Goal: Task Accomplishment & Management: Complete application form

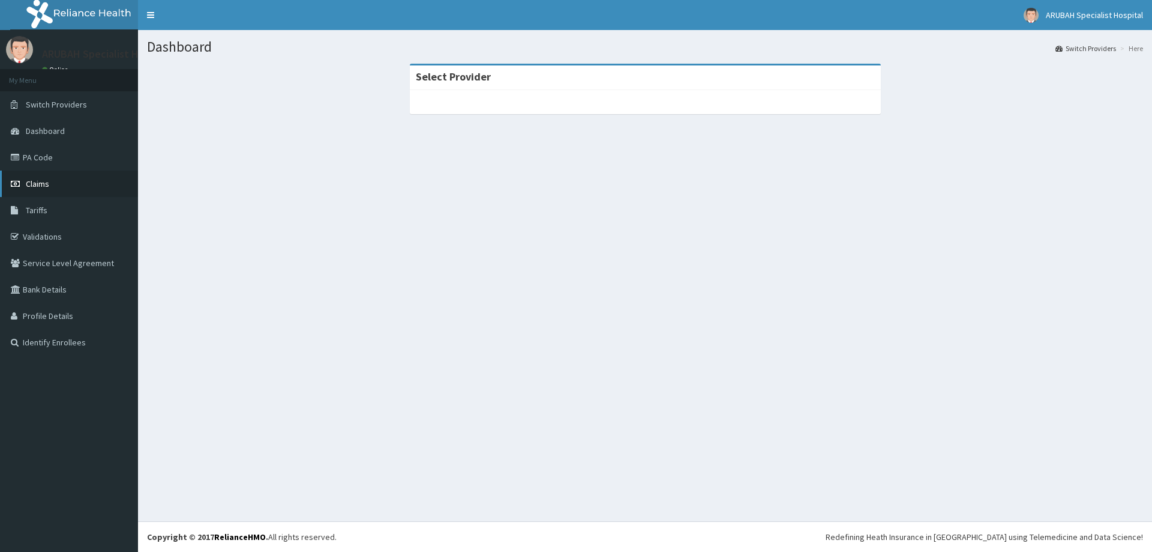
click at [32, 181] on span "Claims" at bounding box center [37, 183] width 23 height 11
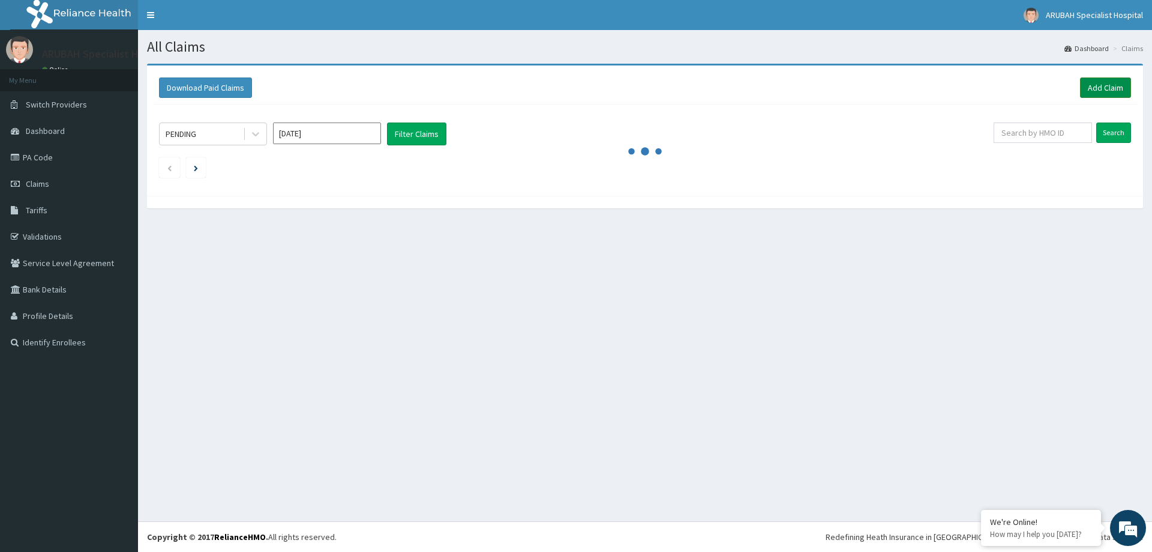
click at [1112, 80] on link "Add Claim" at bounding box center [1105, 87] width 51 height 20
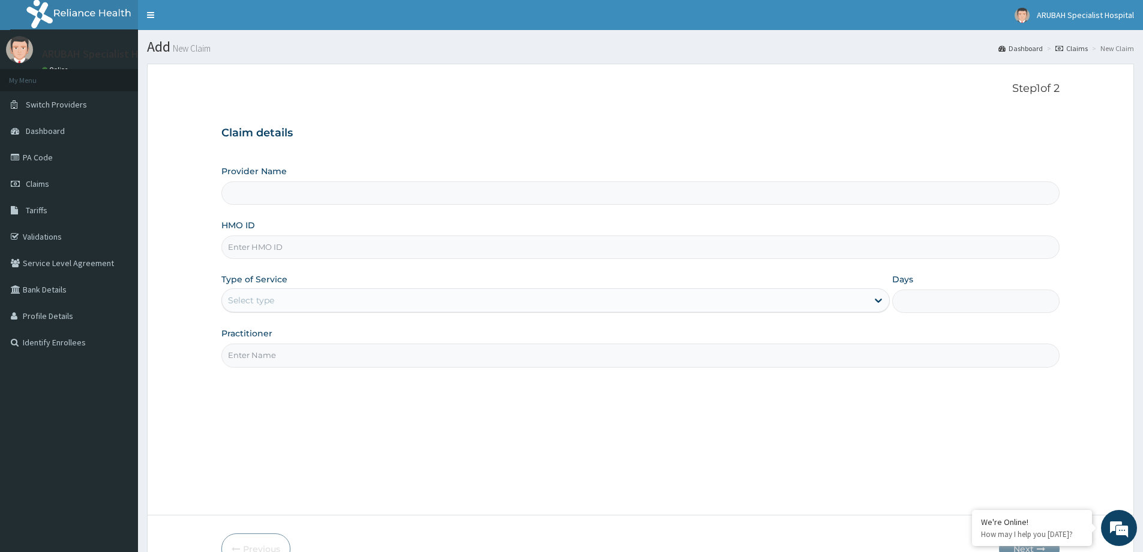
type input "[GEOGRAPHIC_DATA]- [GEOGRAPHIC_DATA]"
click at [282, 199] on input "[GEOGRAPHIC_DATA]- [GEOGRAPHIC_DATA]" at bounding box center [640, 192] width 839 height 23
click at [47, 185] on span "Claims" at bounding box center [37, 183] width 23 height 11
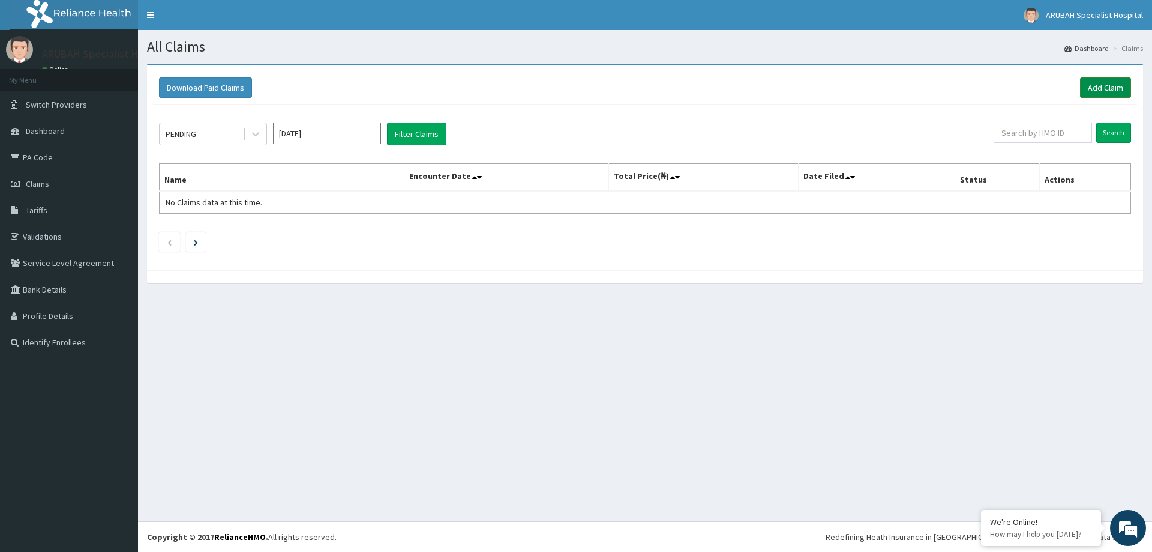
click at [1100, 83] on link "Add Claim" at bounding box center [1105, 87] width 51 height 20
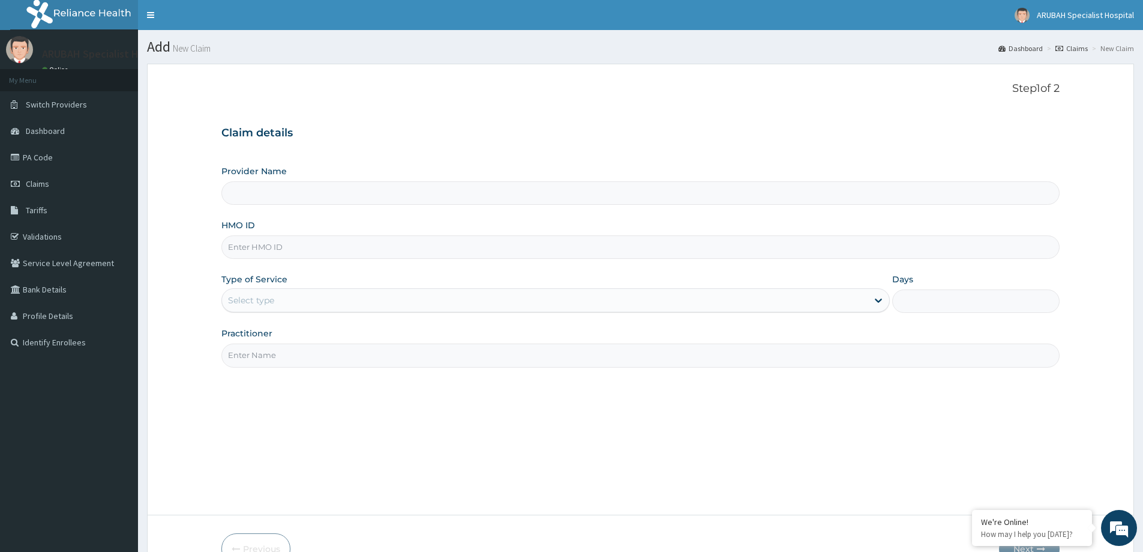
type input "[GEOGRAPHIC_DATA]- [GEOGRAPHIC_DATA]"
click at [28, 185] on span "Claims" at bounding box center [37, 183] width 23 height 11
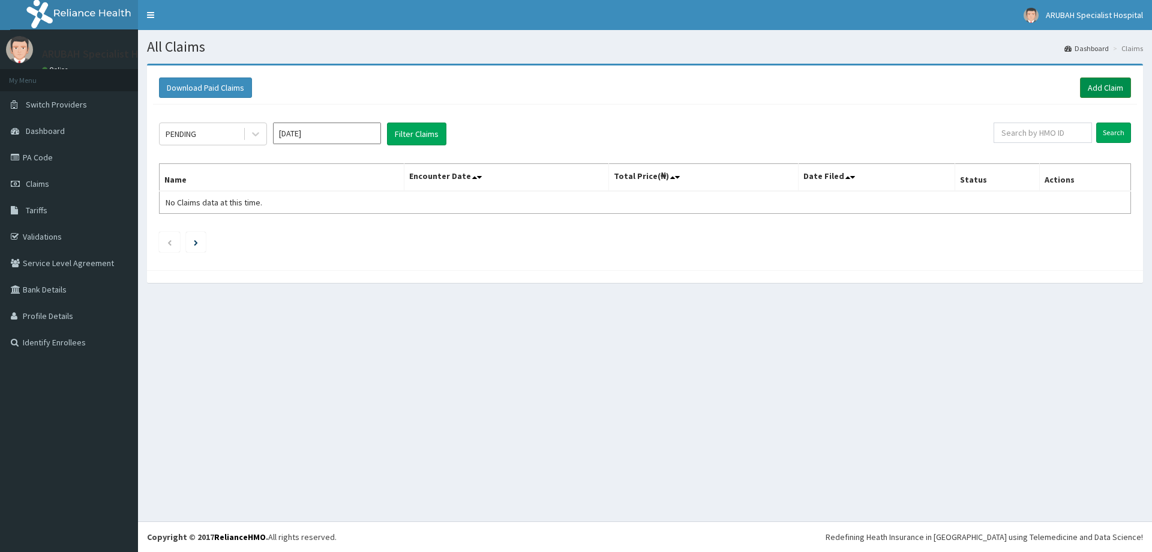
click at [1085, 86] on link "Add Claim" at bounding box center [1105, 87] width 51 height 20
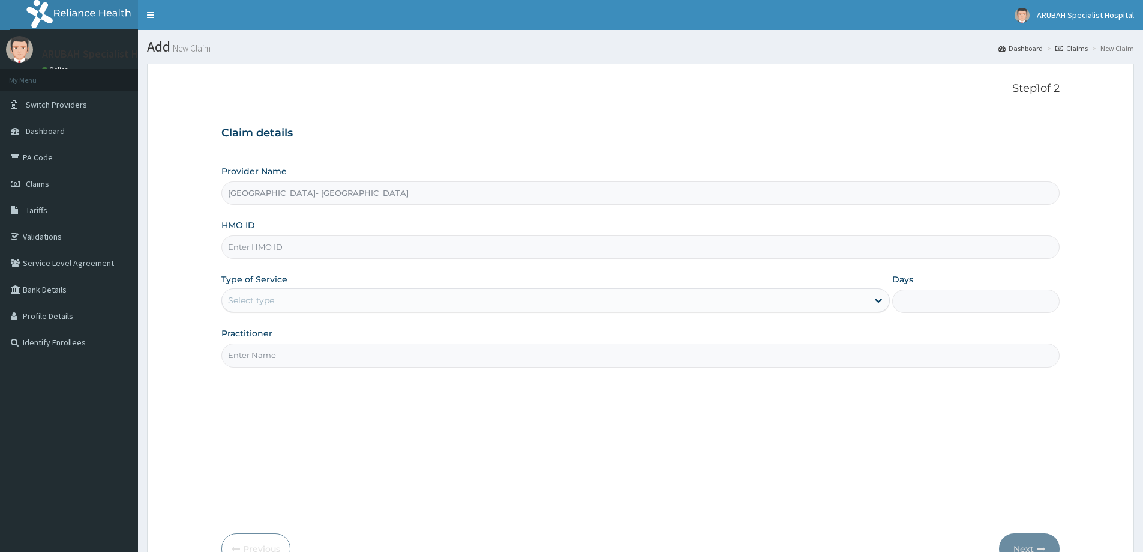
type input "Arubah Specialist Hospital- Unical Road"
click at [279, 247] on input "HMO ID" at bounding box center [640, 246] width 839 height 23
paste input "CEE/10022/A"
type input "CEE/10022/A"
click at [268, 302] on div "Select type" at bounding box center [251, 300] width 46 height 12
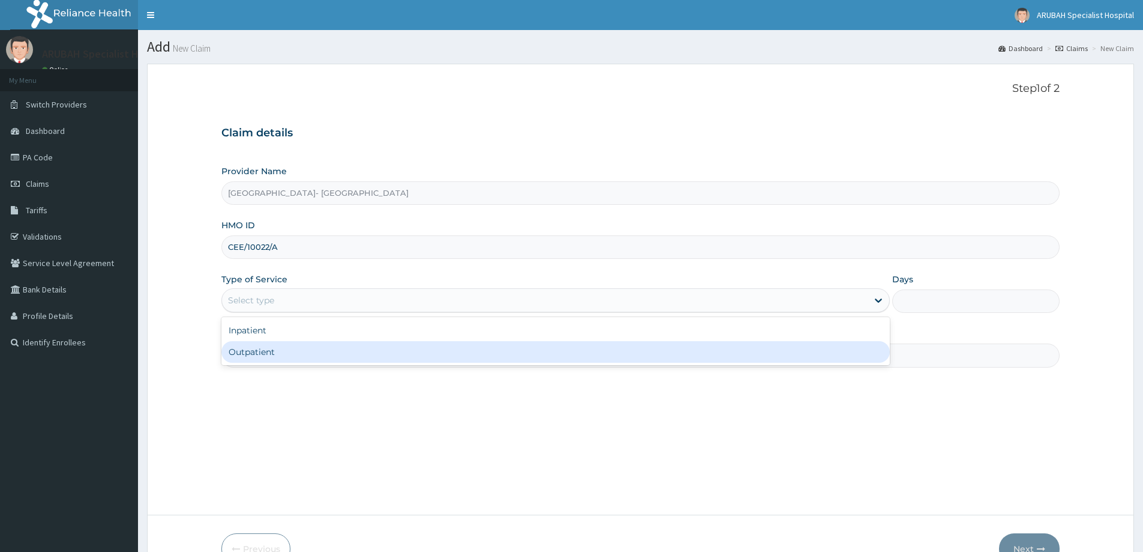
click at [267, 347] on div "Outpatient" at bounding box center [555, 352] width 669 height 22
type input "1"
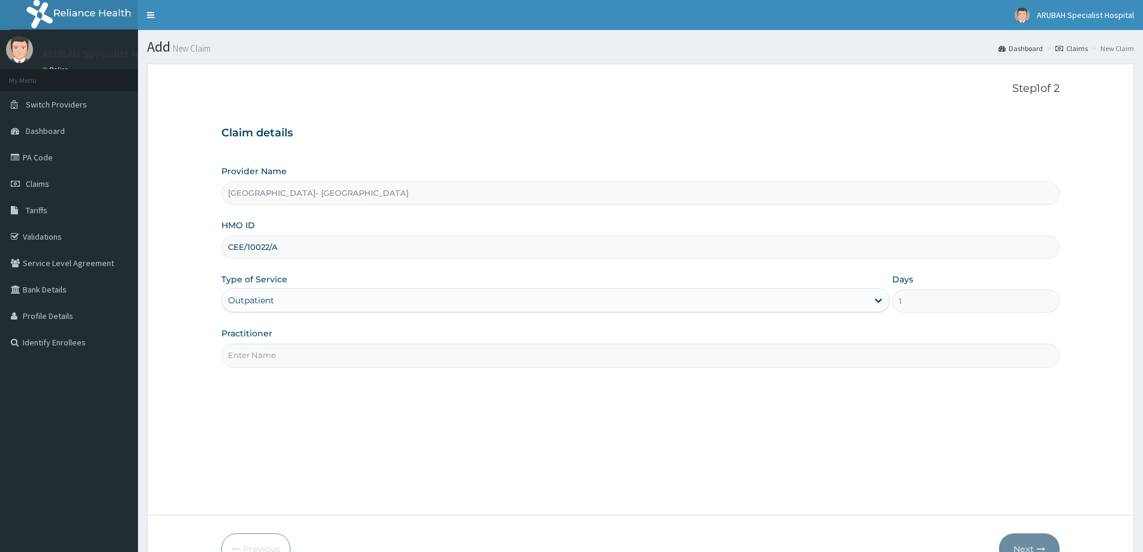
click at [270, 355] on input "Practitioner" at bounding box center [640, 354] width 839 height 23
type input "DR UKWEH"
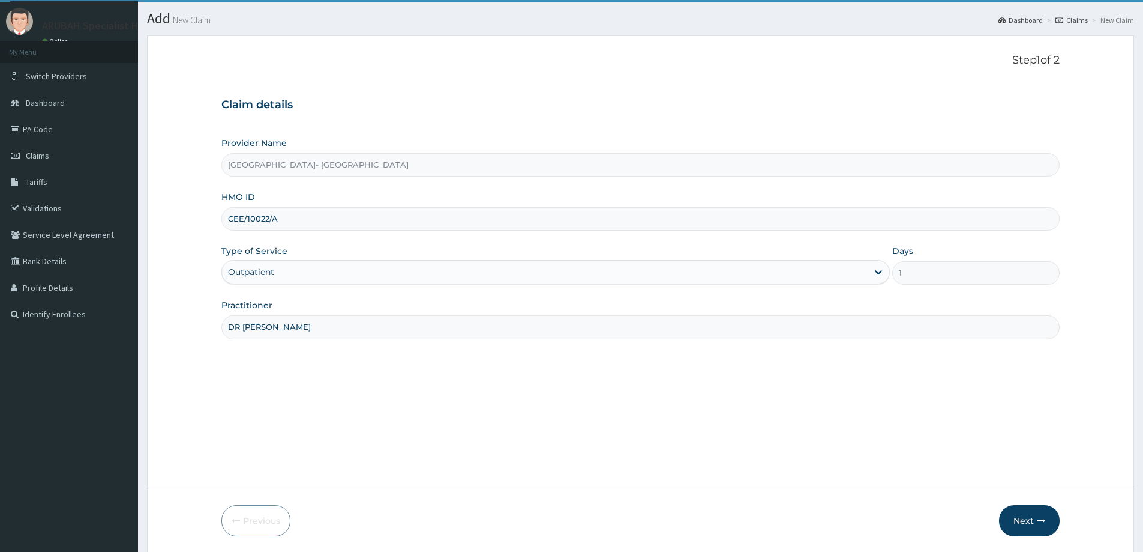
scroll to position [71, 0]
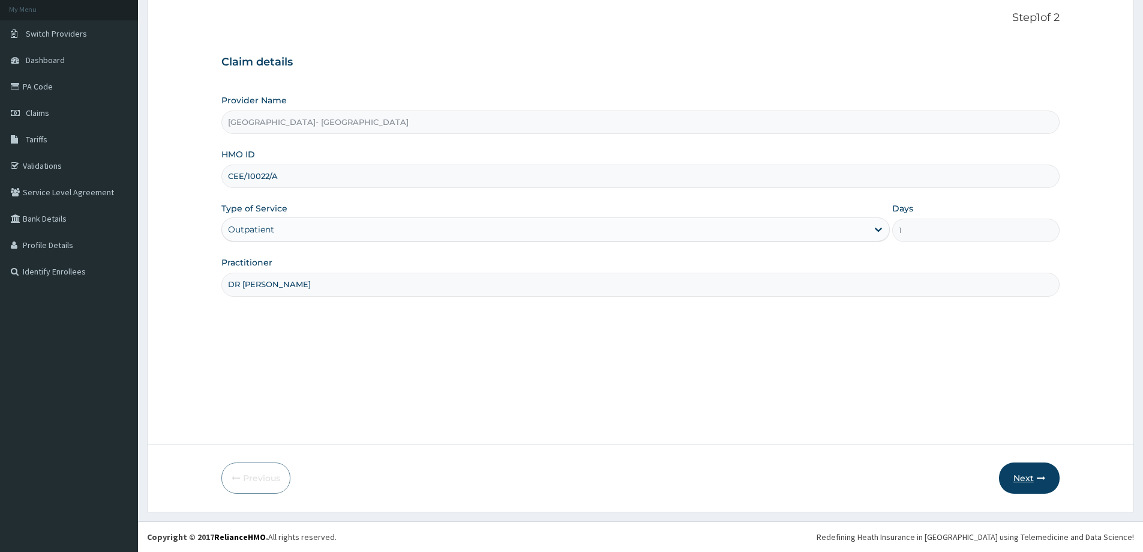
click at [1031, 472] on button "Next" at bounding box center [1029, 477] width 61 height 31
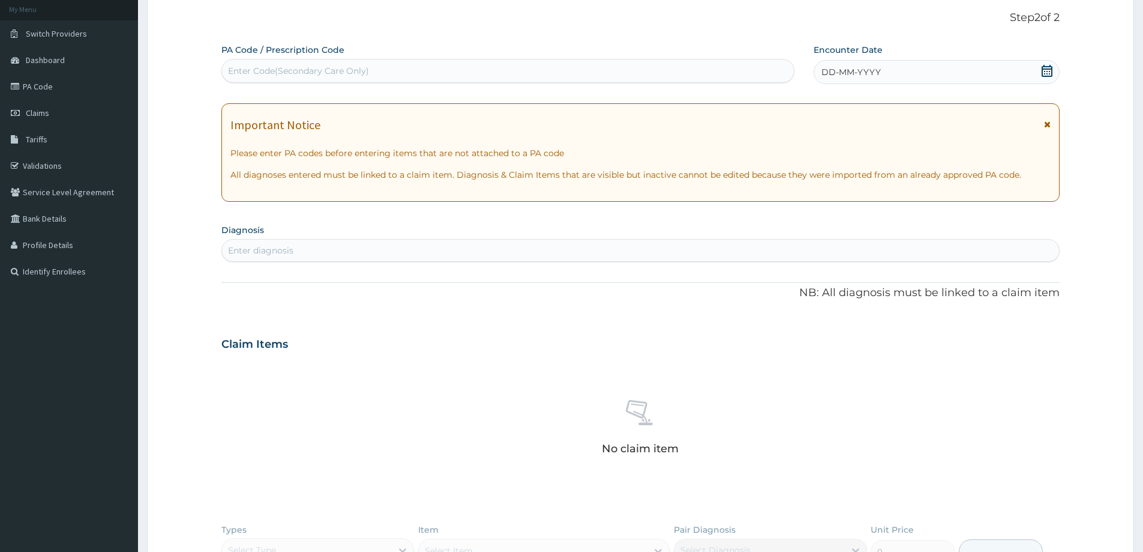
click at [1053, 74] on icon at bounding box center [1047, 71] width 12 height 12
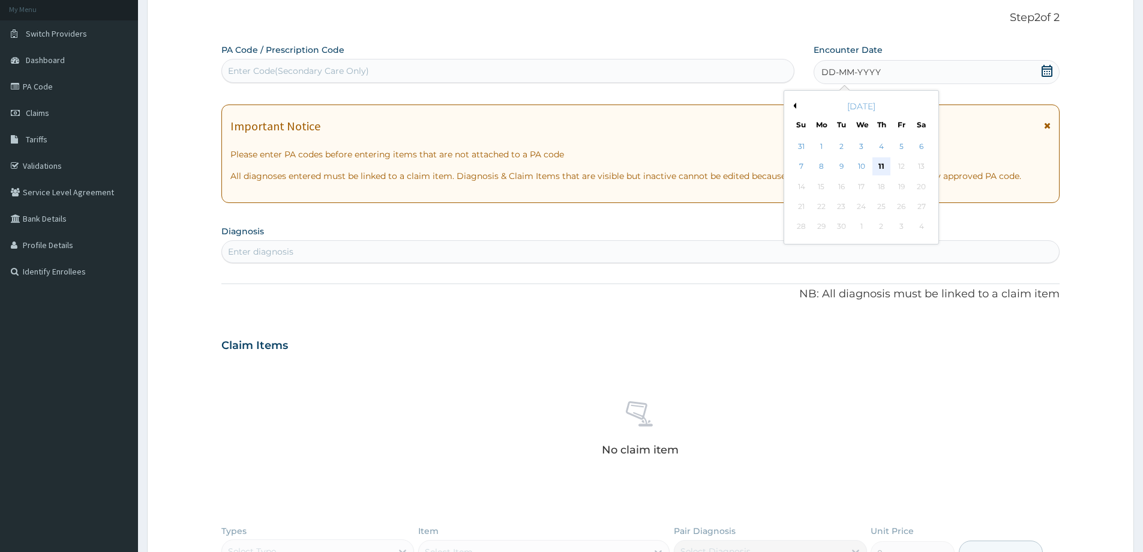
click at [883, 161] on div "11" at bounding box center [882, 167] width 18 height 18
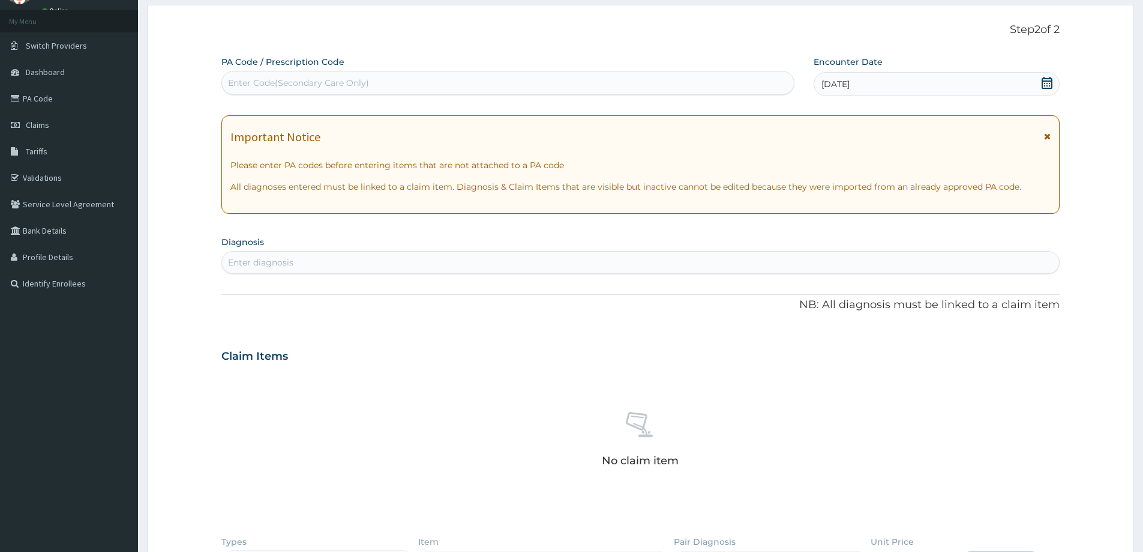
scroll to position [58, 0]
click at [297, 267] on div "Enter diagnosis" at bounding box center [640, 262] width 837 height 19
type input "MALARIA"
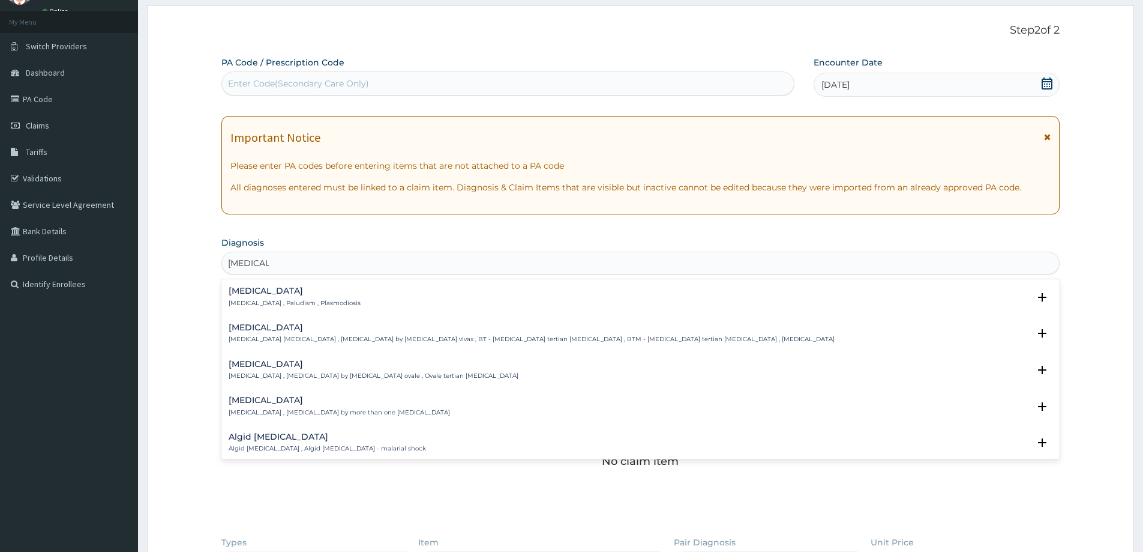
click at [307, 300] on p "Malaria , Paludism , Plasmodiosis" at bounding box center [295, 303] width 132 height 8
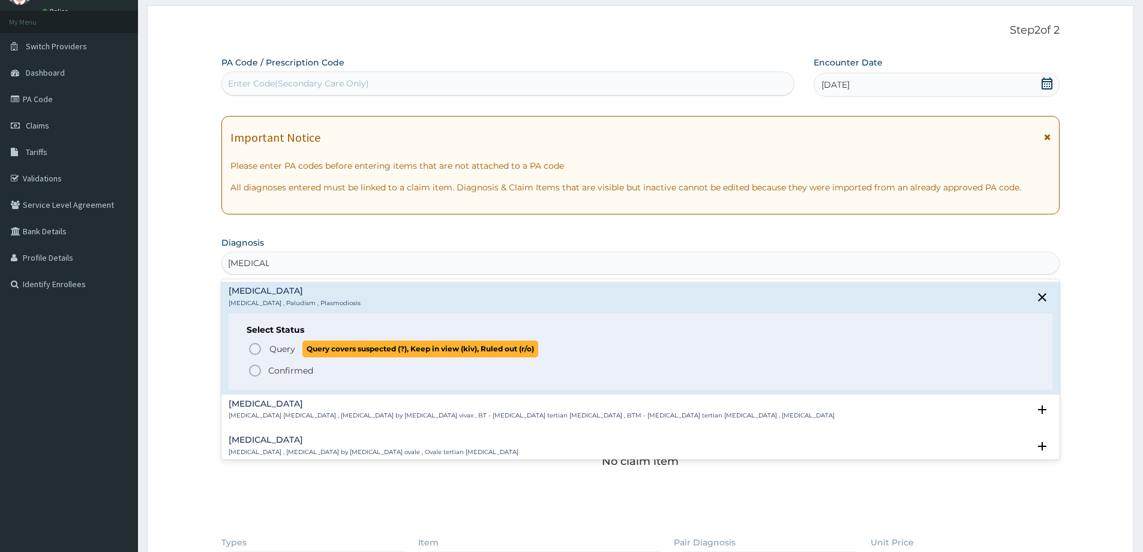
click at [258, 345] on icon "status option query" at bounding box center [255, 349] width 14 height 14
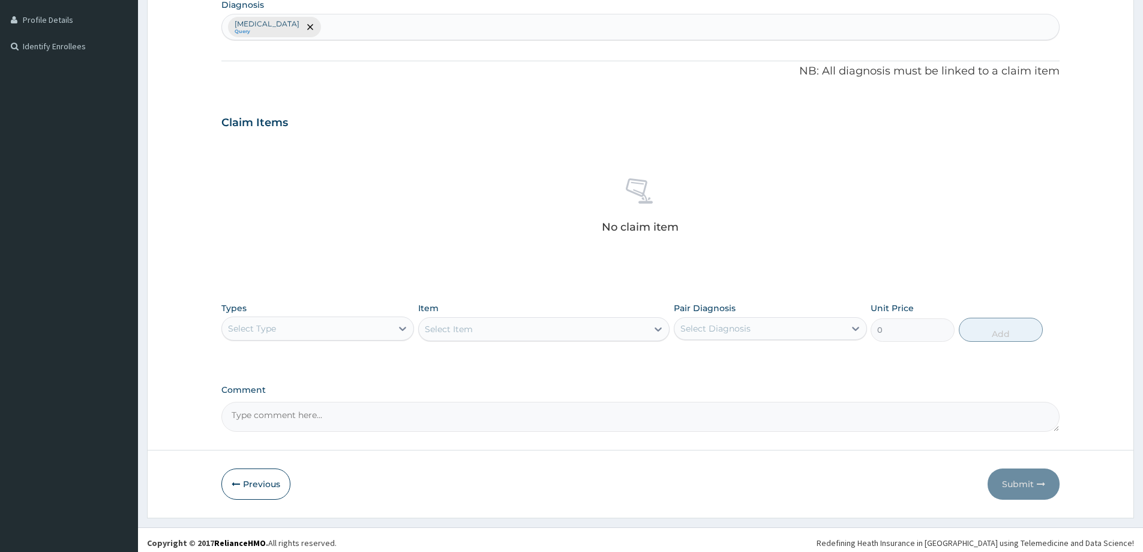
scroll to position [298, 0]
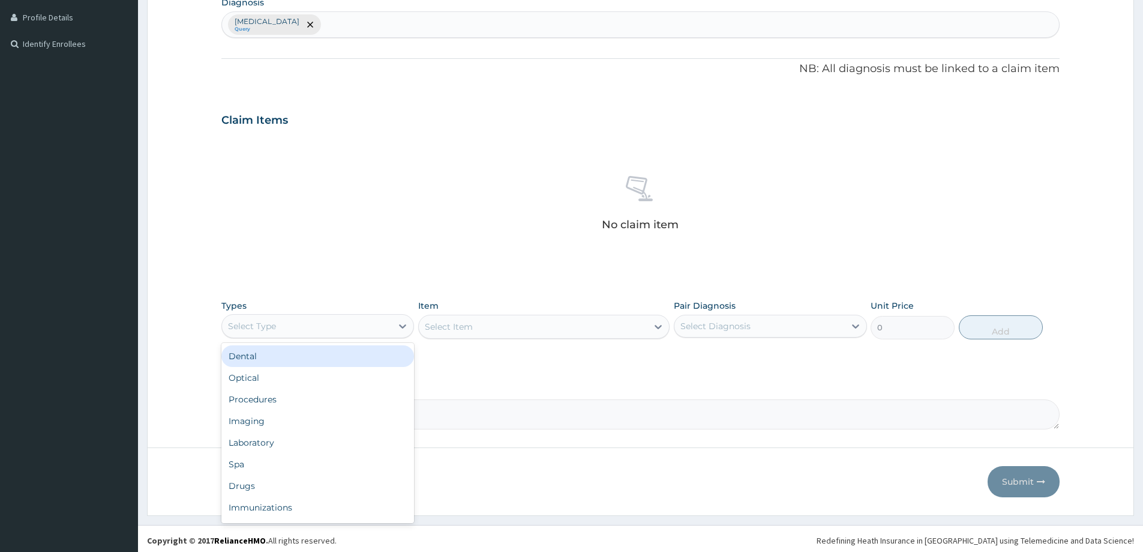
click at [345, 335] on div "Select Type" at bounding box center [307, 325] width 170 height 19
click at [290, 447] on div "Laboratory" at bounding box center [317, 443] width 193 height 22
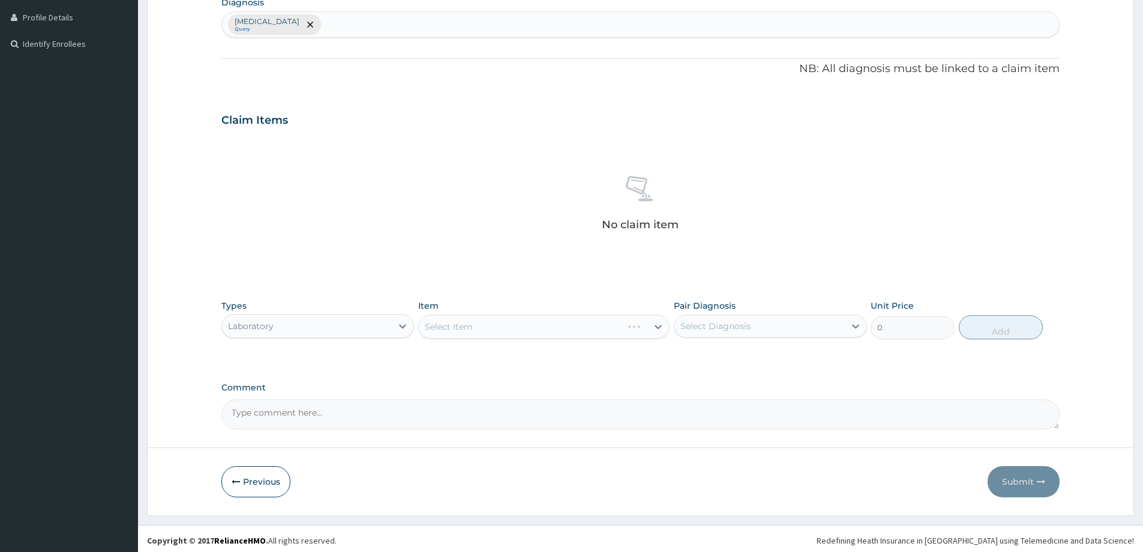
click at [487, 330] on div "Select Item" at bounding box center [544, 327] width 252 height 24
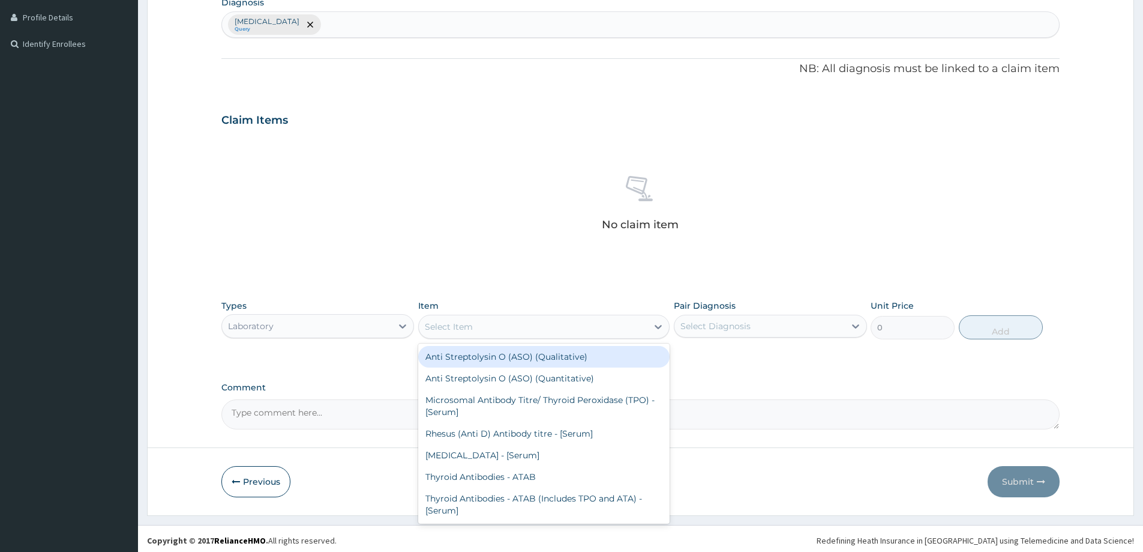
click at [487, 330] on div "Select Item" at bounding box center [533, 326] width 229 height 19
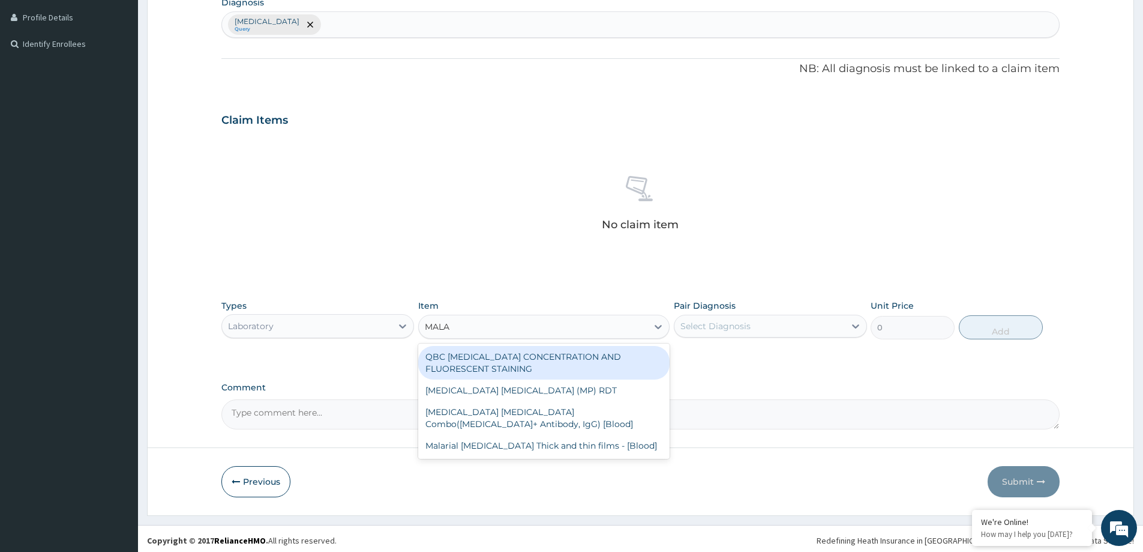
type input "MALAR"
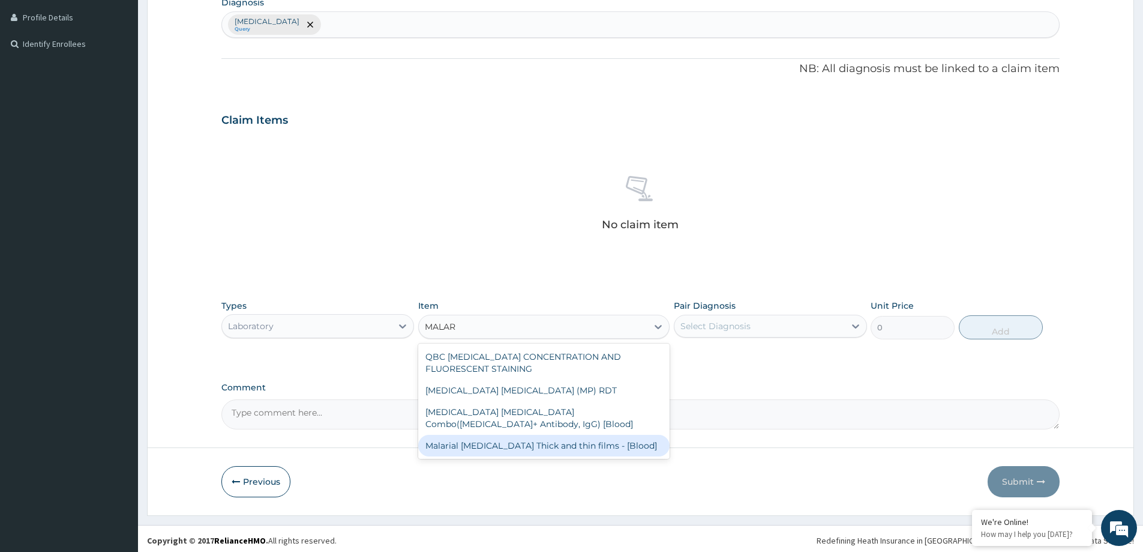
click at [531, 450] on div "Malarial Parasite Thick and thin films - [Blood]" at bounding box center [544, 446] width 252 height 22
type input "1800"
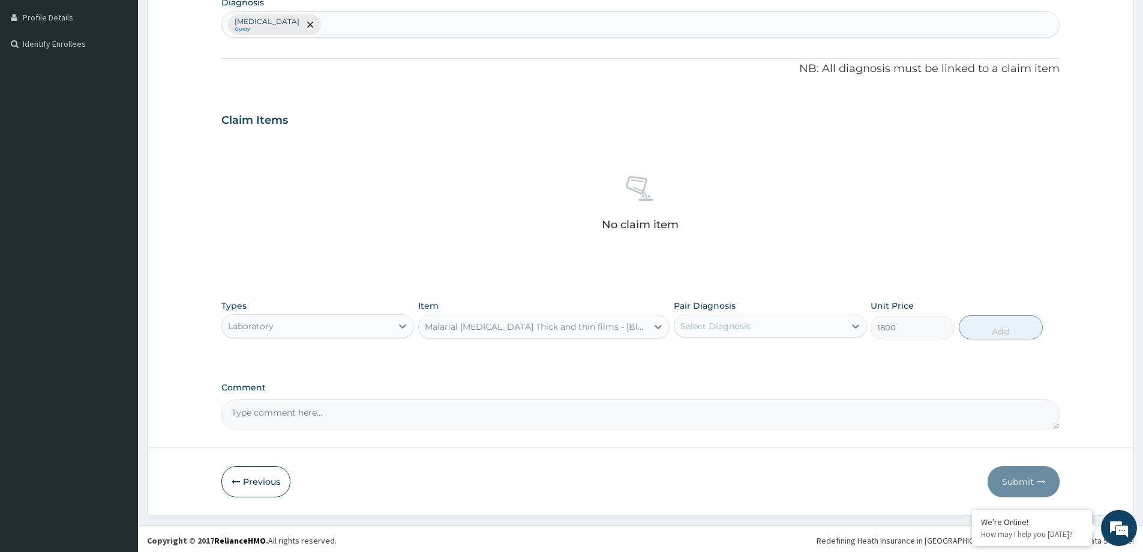
click at [727, 330] on div "Select Diagnosis" at bounding box center [716, 326] width 70 height 12
click at [723, 353] on label "Malaria" at bounding box center [731, 355] width 74 height 12
checkbox input "true"
click at [1007, 329] on button "Add" at bounding box center [1001, 327] width 84 height 24
type input "0"
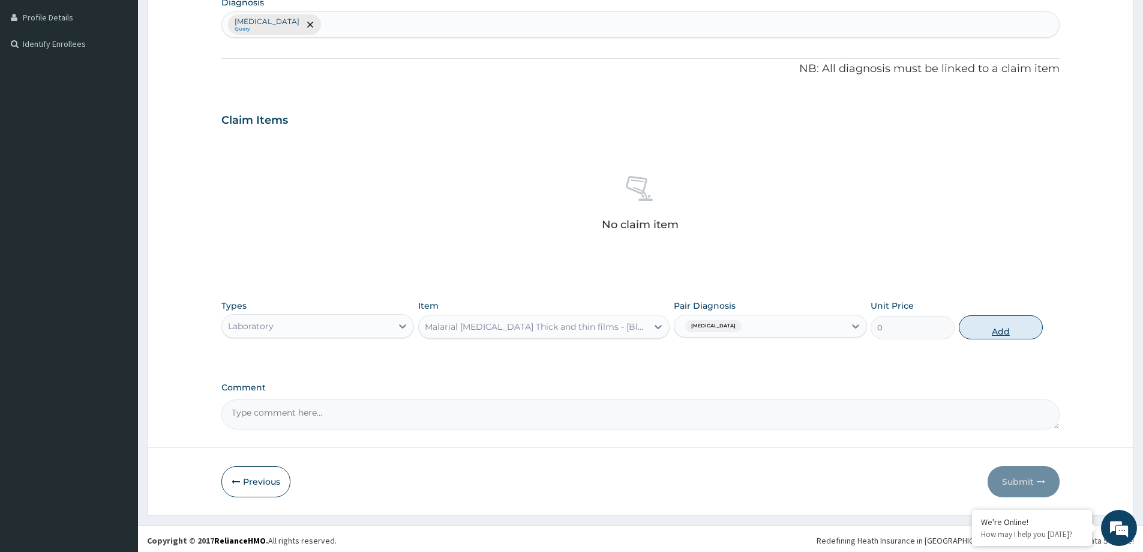
scroll to position [245, 0]
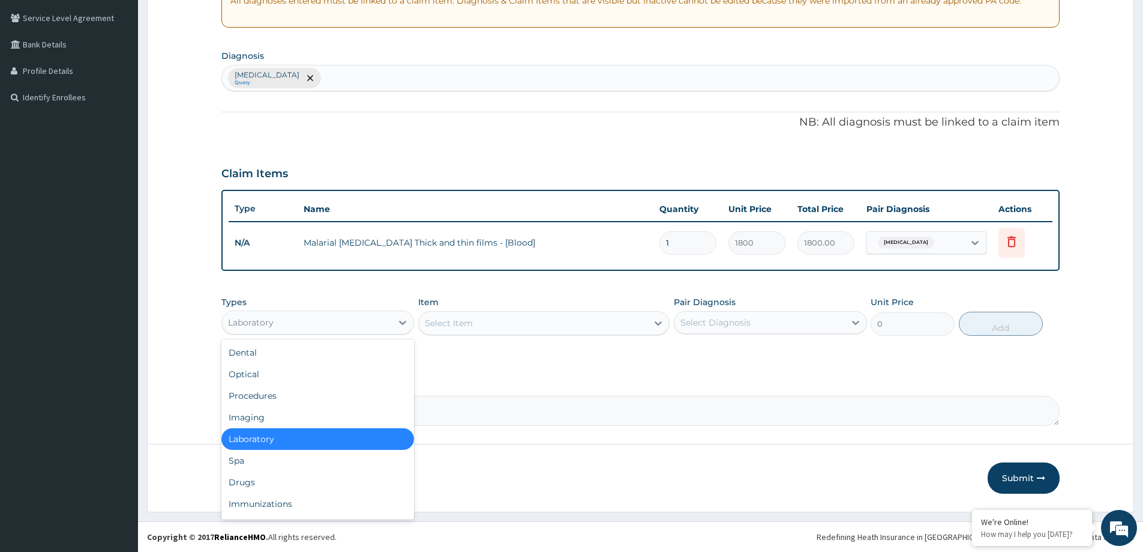
click at [370, 326] on div "Laboratory" at bounding box center [307, 322] width 170 height 19
click at [282, 398] on div "Procedures" at bounding box center [317, 396] width 193 height 22
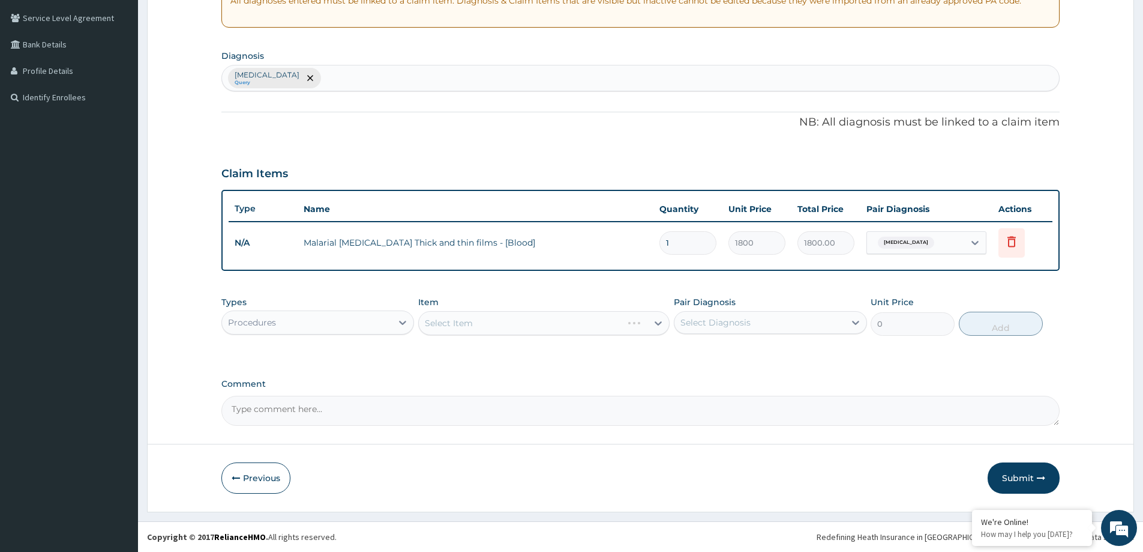
click at [507, 321] on div "Select Item" at bounding box center [544, 323] width 252 height 24
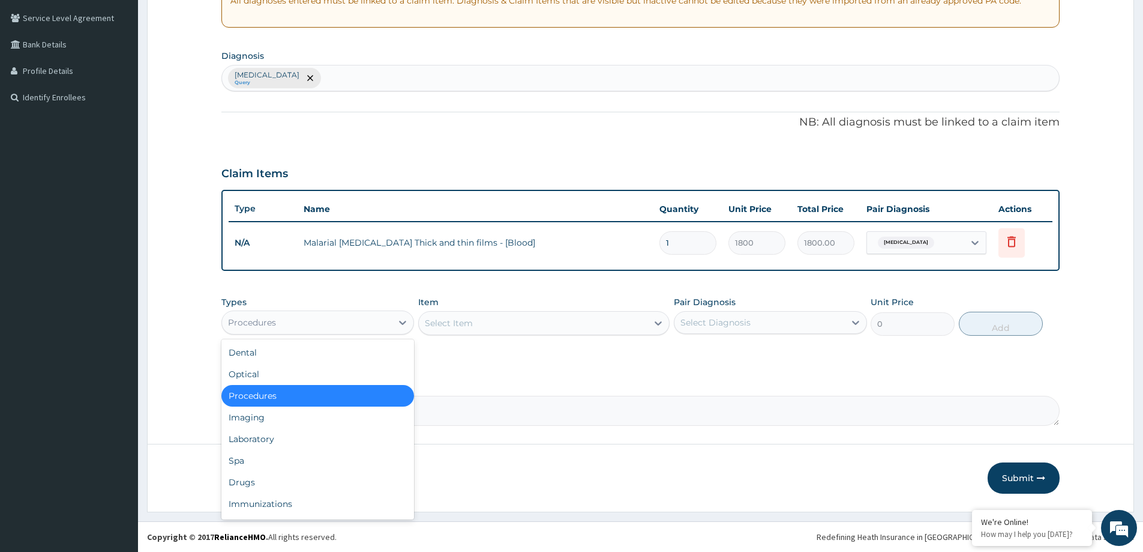
click at [368, 326] on div "Procedures" at bounding box center [307, 322] width 170 height 19
click at [446, 321] on div "Select Item" at bounding box center [449, 323] width 48 height 12
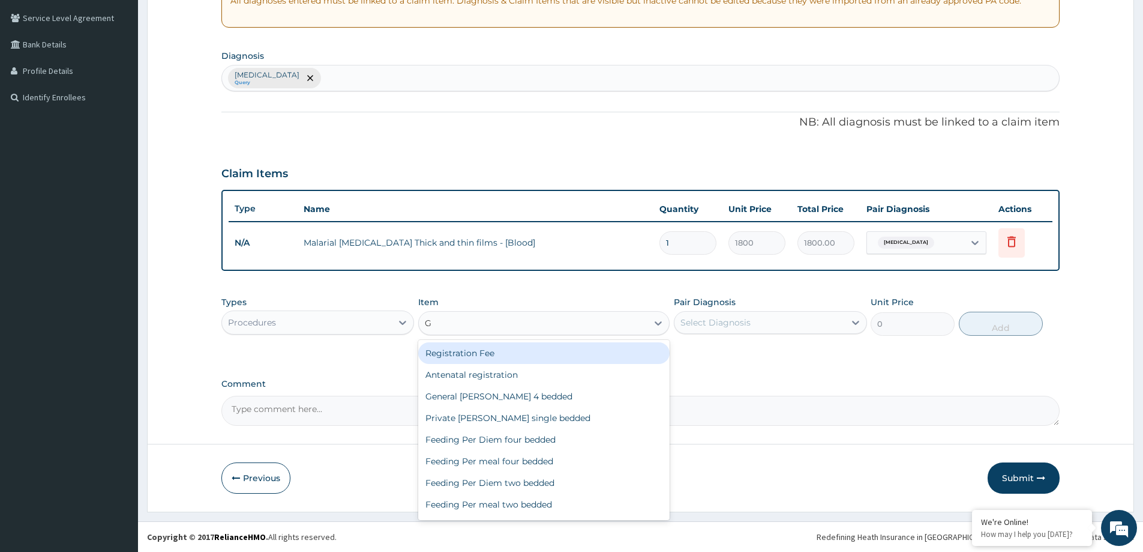
type input "GE"
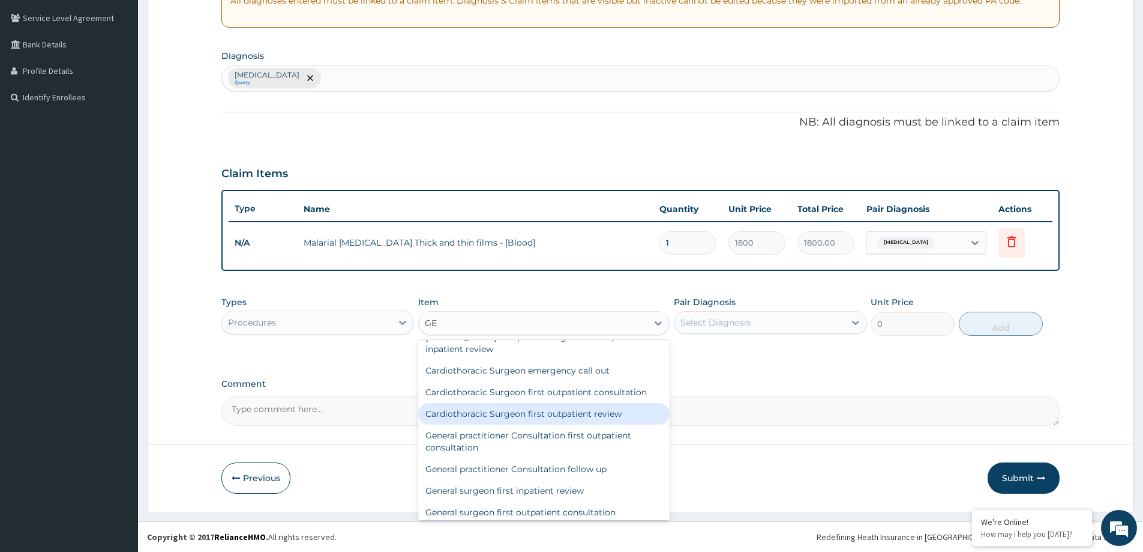
scroll to position [300, 0]
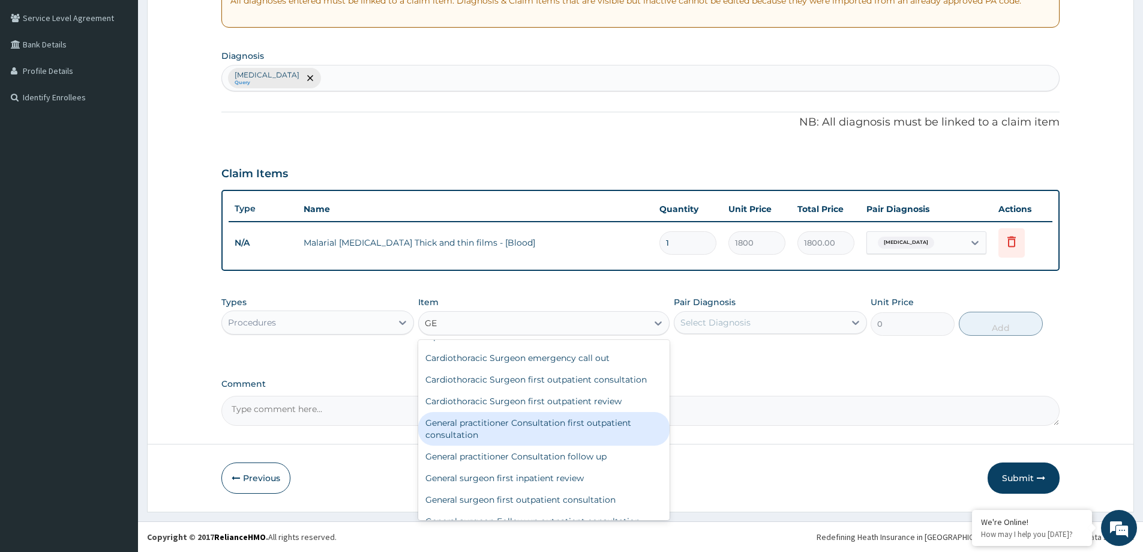
click at [539, 445] on div "General practitioner Consultation first outpatient consultation" at bounding box center [544, 429] width 252 height 34
type input "3960"
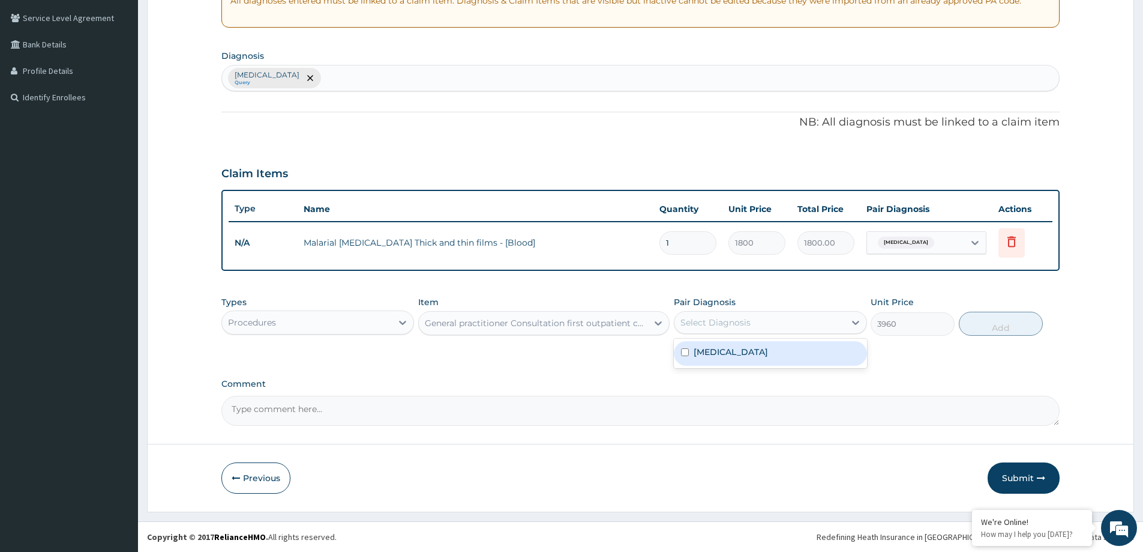
click at [743, 325] on div "Select Diagnosis" at bounding box center [716, 322] width 70 height 12
click at [744, 352] on div "Malaria" at bounding box center [770, 353] width 193 height 25
checkbox input "true"
click at [985, 331] on button "Add" at bounding box center [1001, 324] width 84 height 24
type input "0"
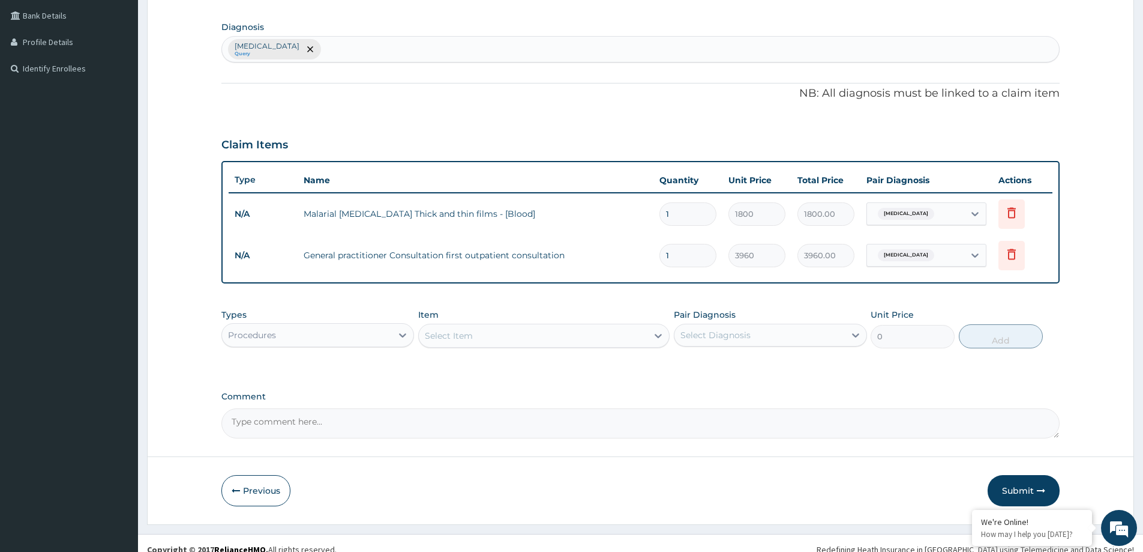
scroll to position [286, 0]
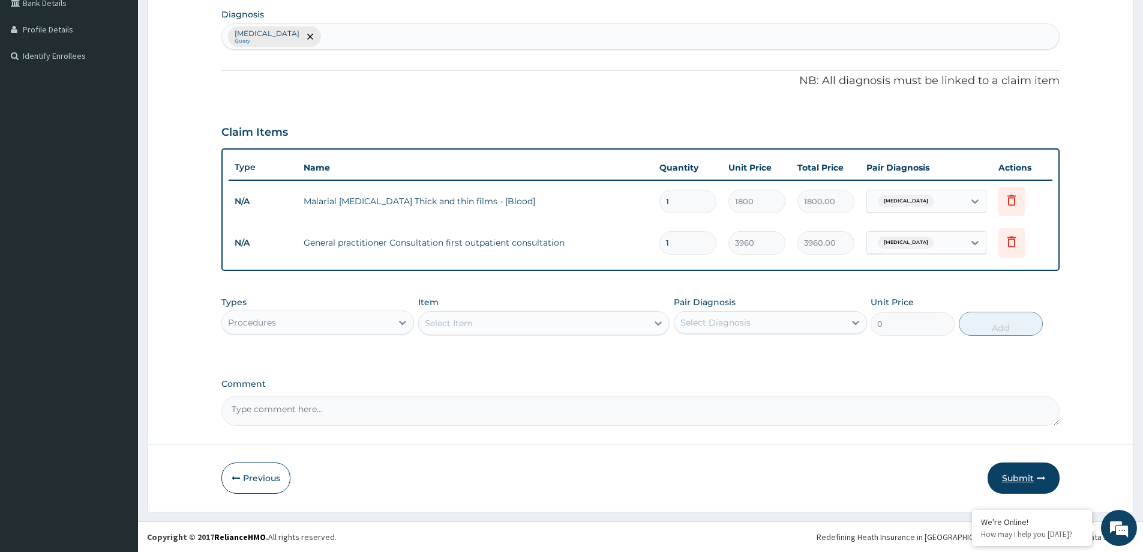
click at [1014, 471] on button "Submit" at bounding box center [1024, 477] width 72 height 31
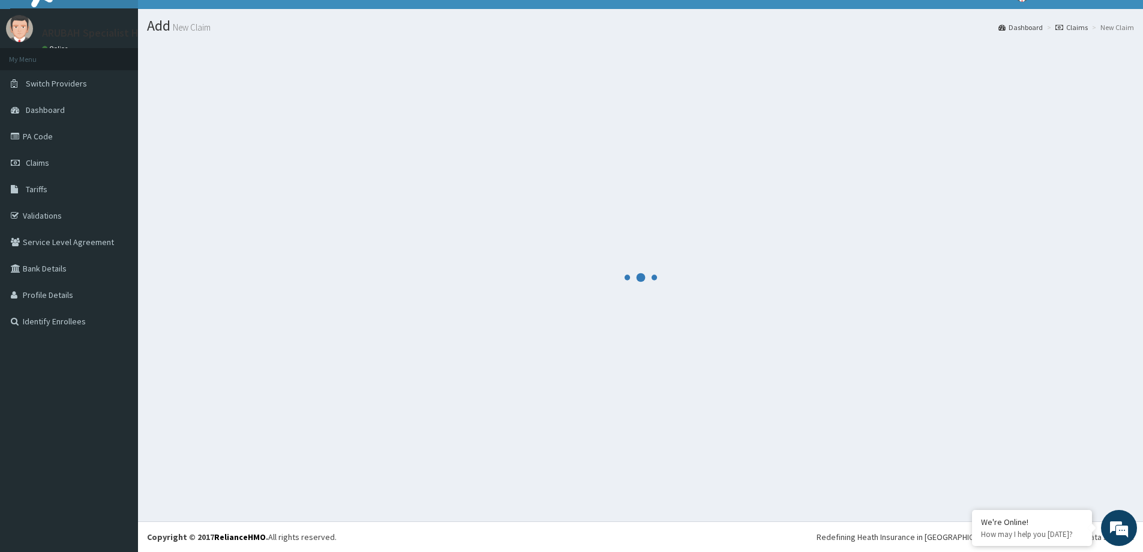
scroll to position [21, 0]
